Goal: Transaction & Acquisition: Download file/media

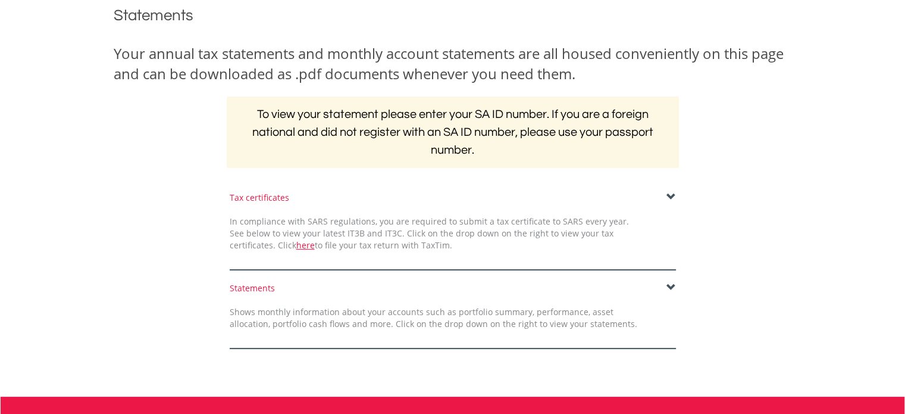
scroll to position [158, 0]
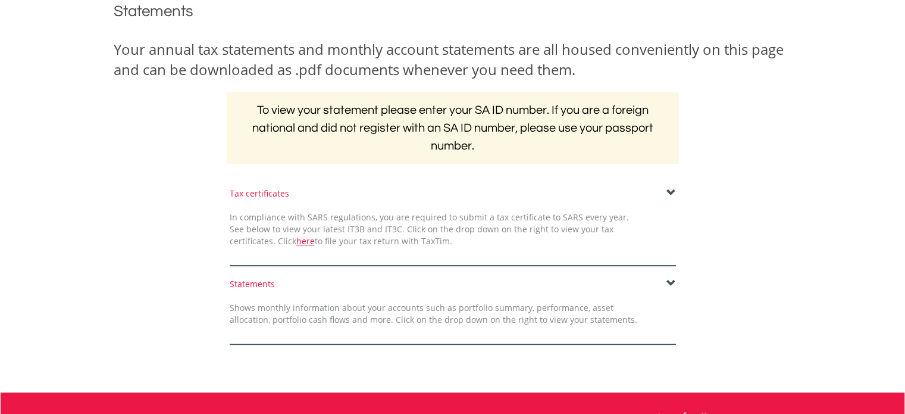
click at [674, 188] on span at bounding box center [672, 193] width 10 height 10
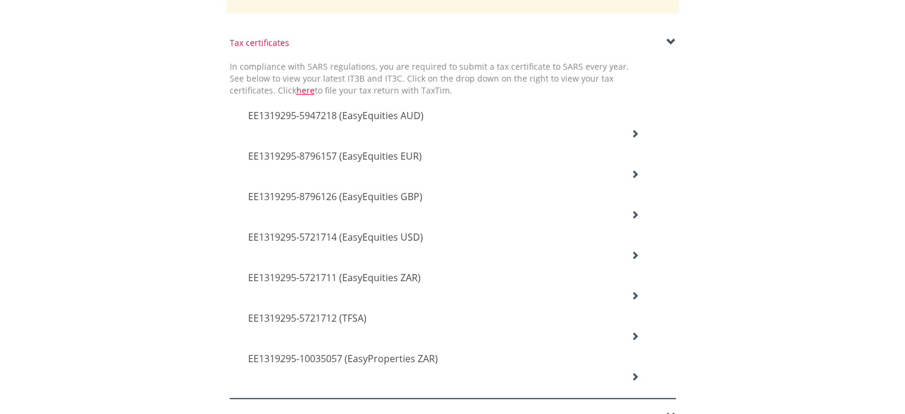
scroll to position [317, 0]
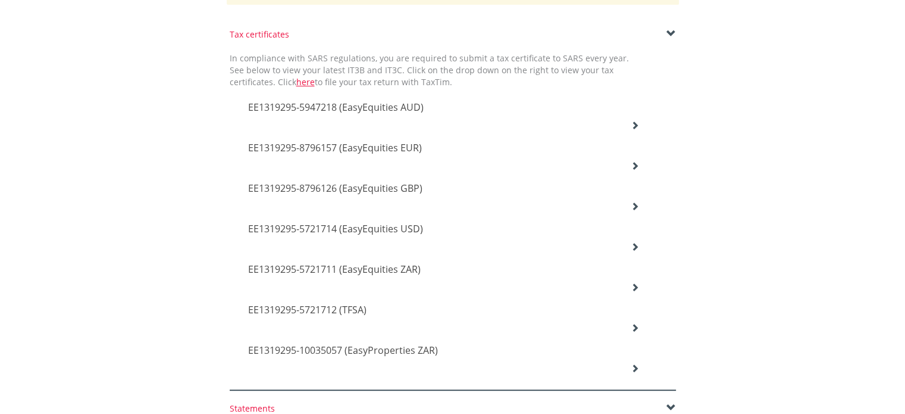
click at [631, 123] on icon at bounding box center [635, 125] width 8 height 8
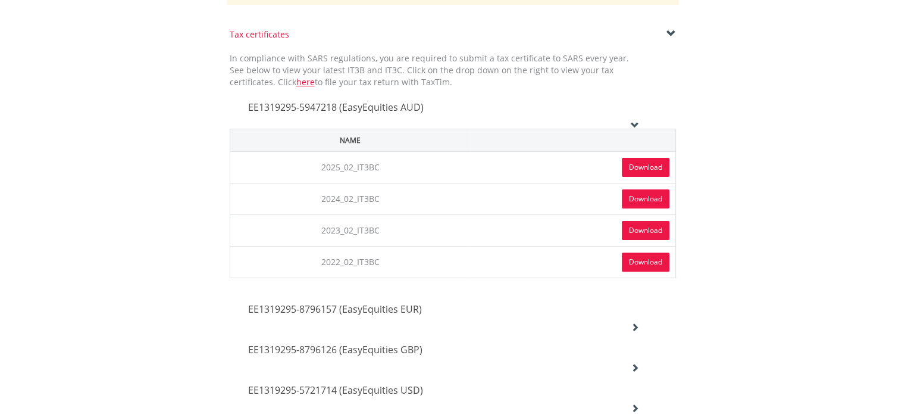
click at [627, 162] on link "Download" at bounding box center [646, 167] width 48 height 19
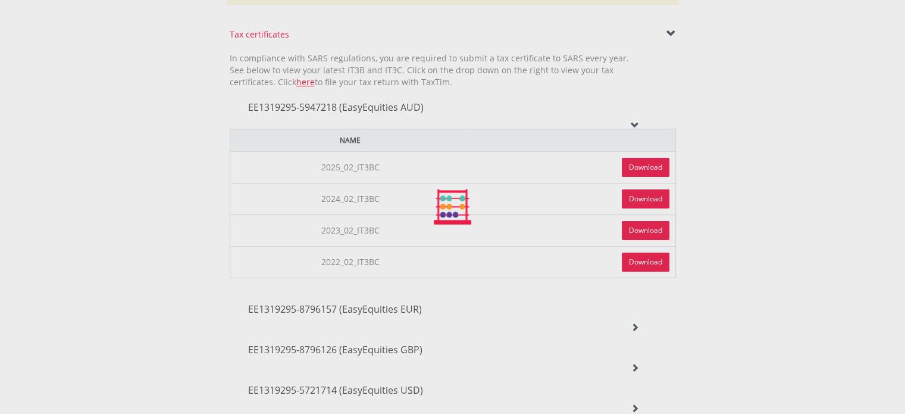
click at [739, 121] on div at bounding box center [452, 207] width 905 height 414
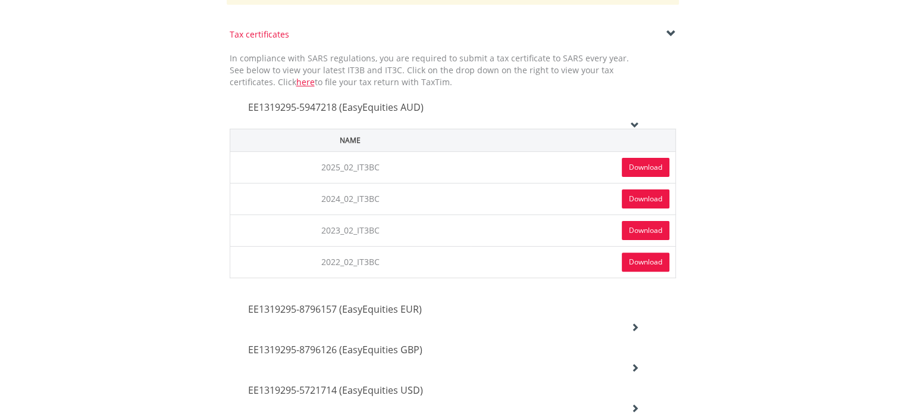
click at [636, 323] on icon at bounding box center [635, 327] width 8 height 8
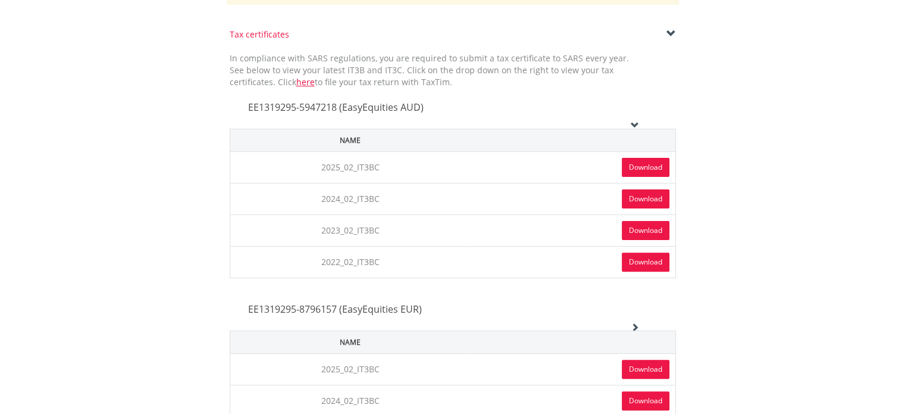
click at [643, 362] on link "Download" at bounding box center [646, 368] width 48 height 19
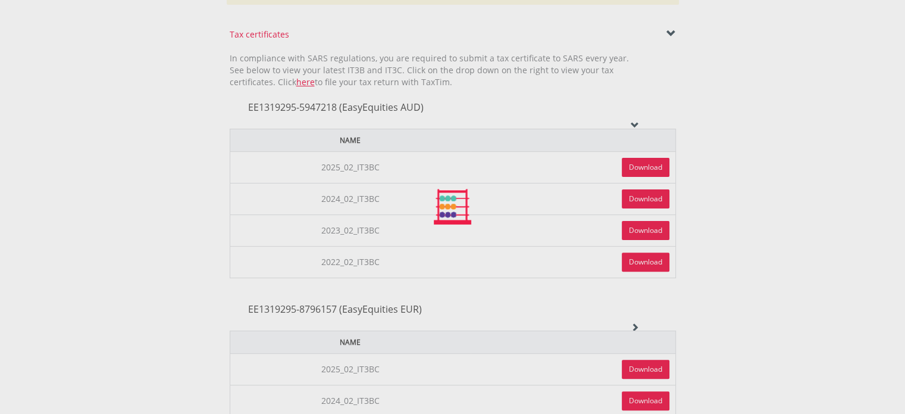
scroll to position [476, 0]
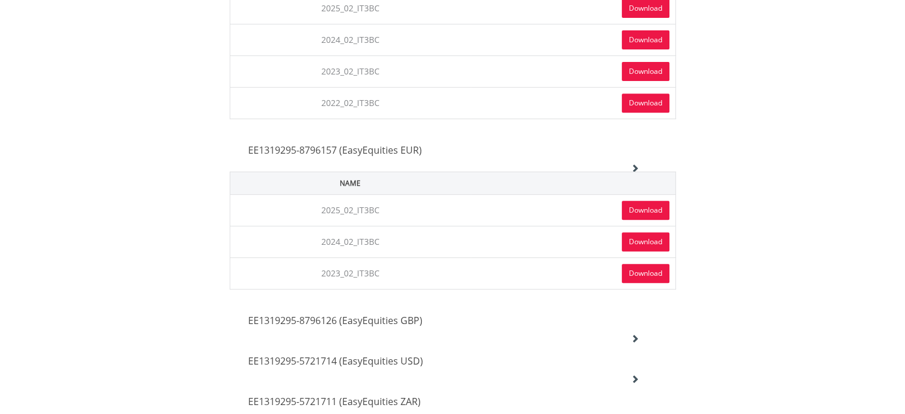
click at [636, 334] on icon at bounding box center [635, 338] width 8 height 8
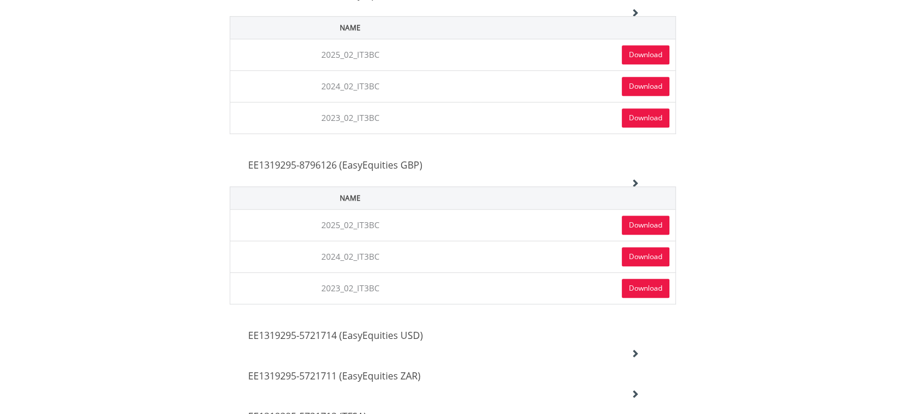
scroll to position [634, 0]
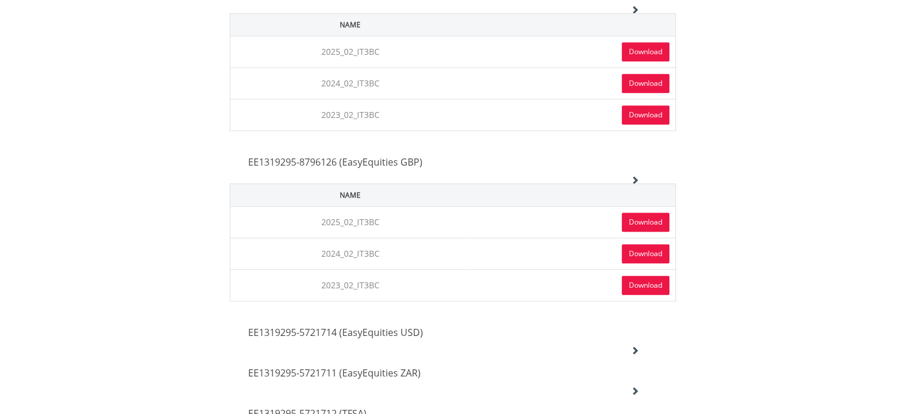
click at [647, 217] on link "Download" at bounding box center [646, 221] width 48 height 19
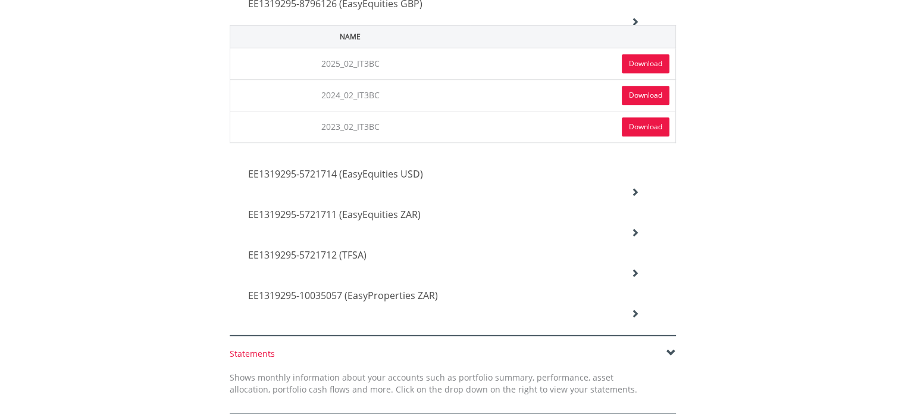
scroll to position [793, 0]
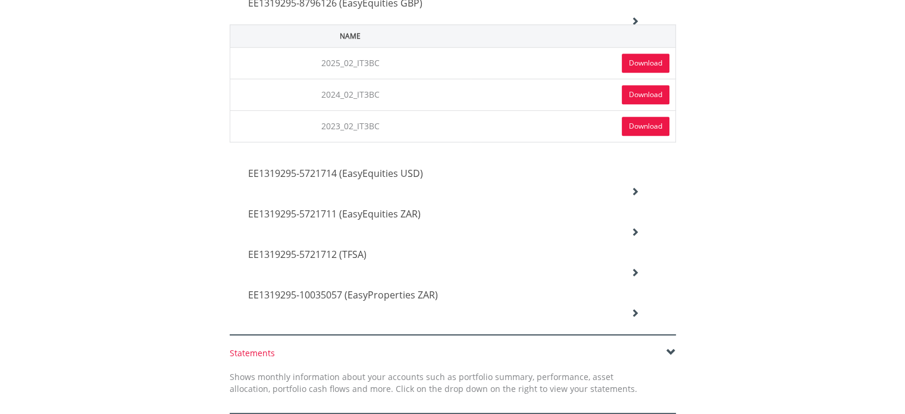
click at [639, 179] on div "EE1319295-5721714 (EasyEquities USD)" at bounding box center [443, 174] width 409 height 40
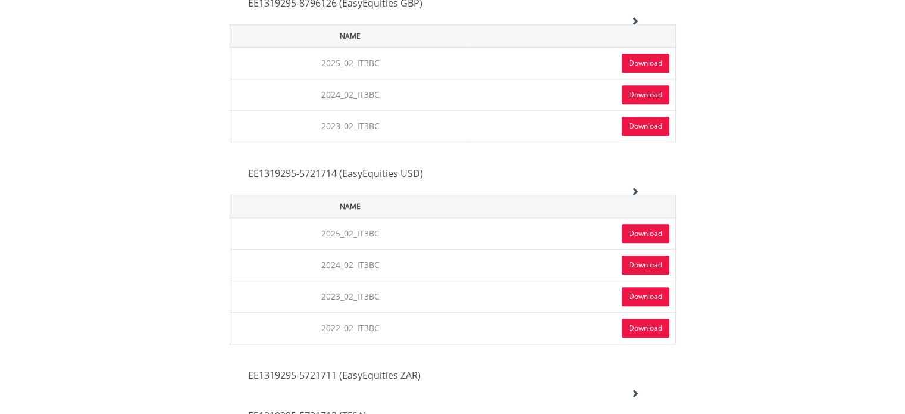
click at [627, 227] on link "Download" at bounding box center [646, 233] width 48 height 19
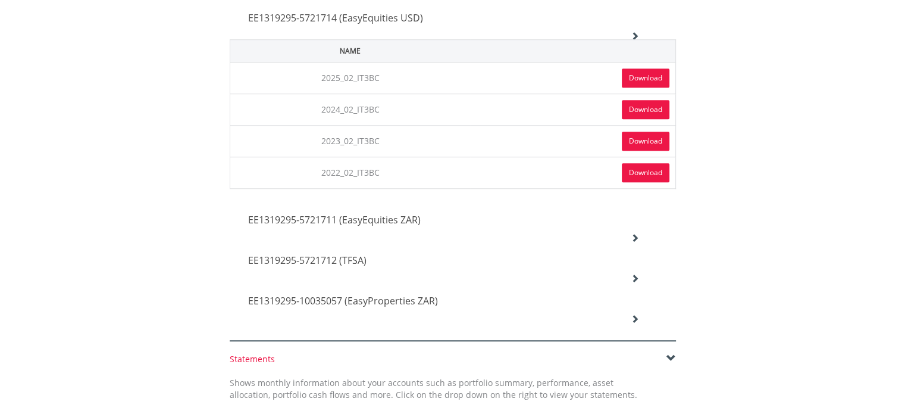
scroll to position [952, 0]
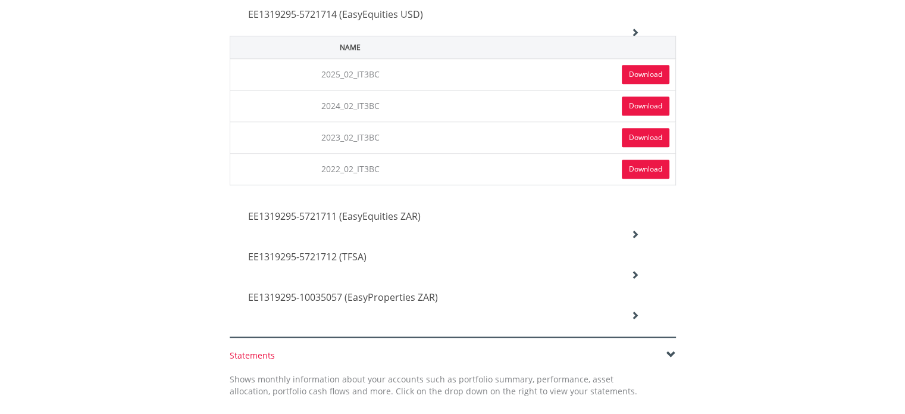
click at [634, 230] on icon at bounding box center [635, 234] width 8 height 8
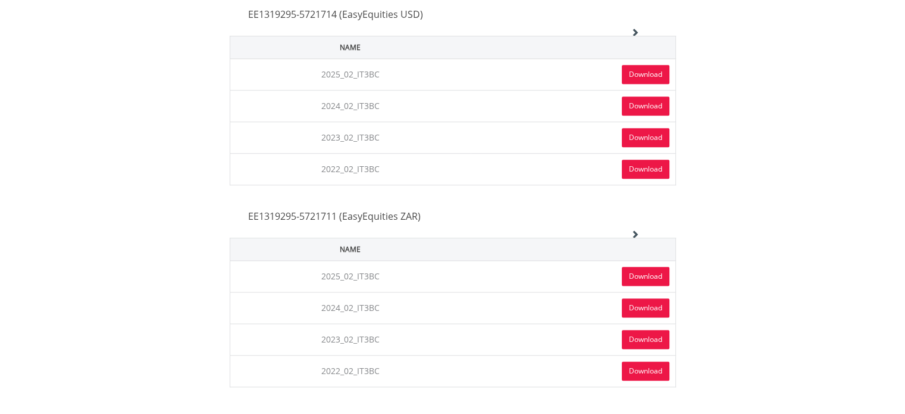
click at [638, 267] on link "Download" at bounding box center [646, 276] width 48 height 19
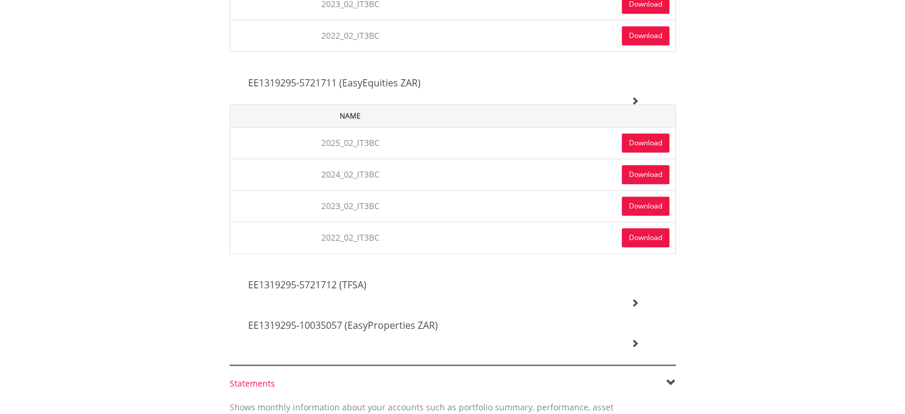
scroll to position [1110, 0]
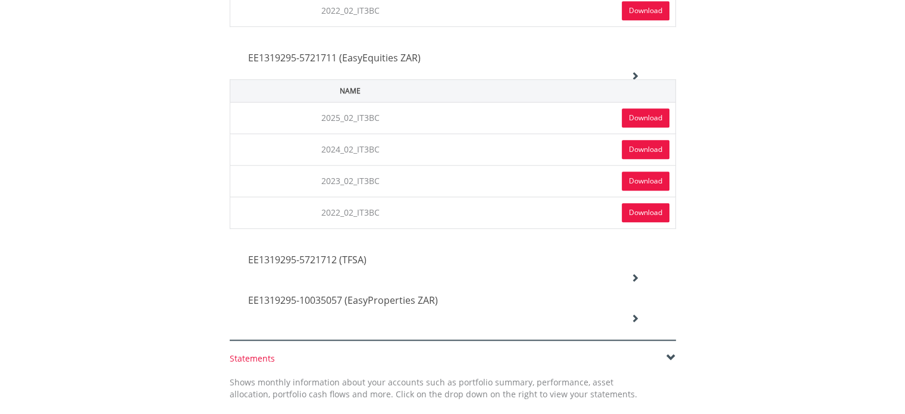
click at [636, 273] on icon at bounding box center [635, 277] width 8 height 8
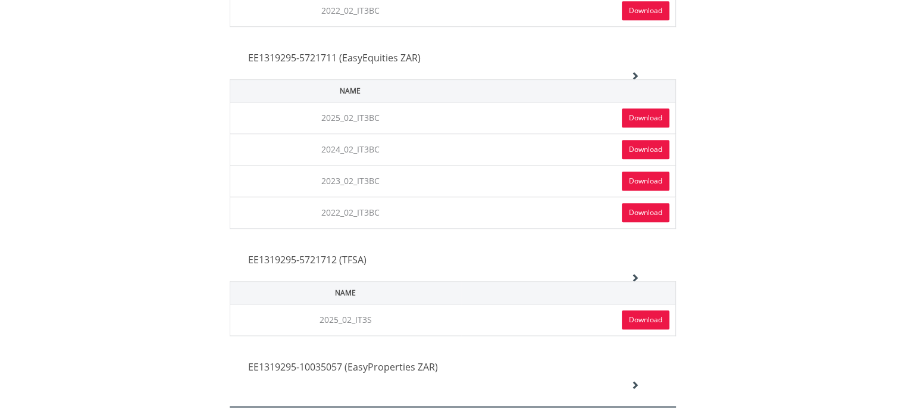
scroll to position [1269, 0]
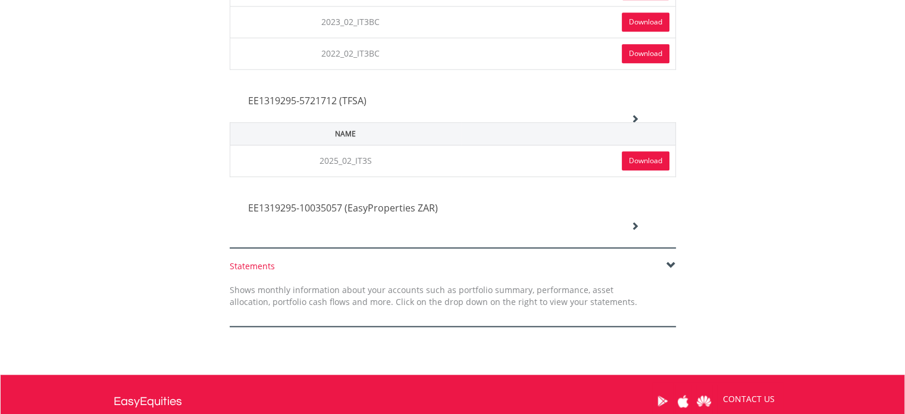
click at [630, 151] on link "Download" at bounding box center [646, 160] width 48 height 19
click at [637, 221] on icon at bounding box center [635, 225] width 8 height 8
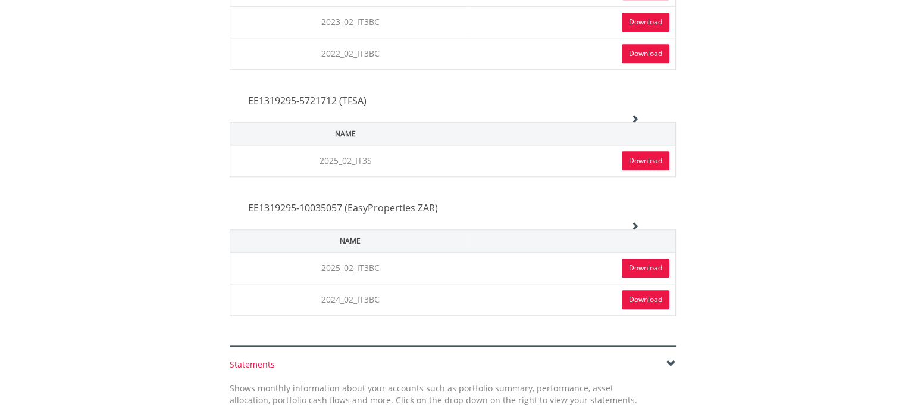
click at [632, 258] on link "Download" at bounding box center [646, 267] width 48 height 19
